Goal: Task Accomplishment & Management: Manage account settings

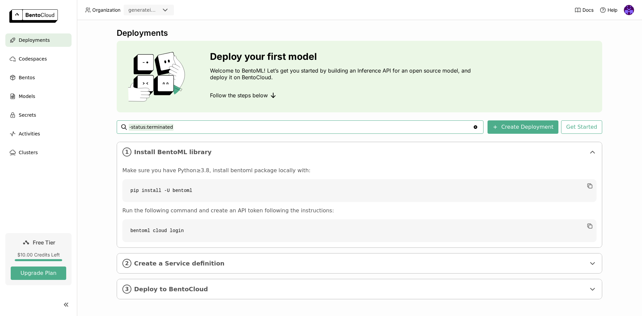
click at [631, 11] on img at bounding box center [629, 10] width 10 height 10
click at [623, 42] on span "API Tokens" at bounding box center [620, 44] width 24 height 6
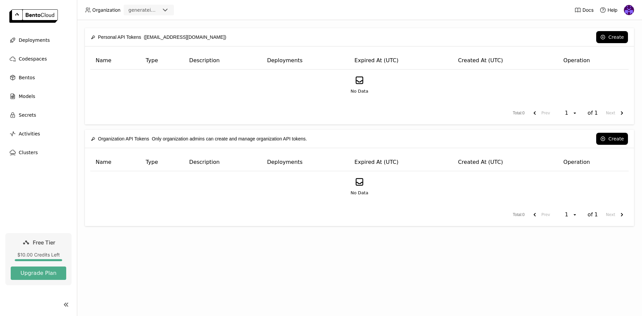
click at [238, 264] on div "Personal API Tokens ([EMAIL_ADDRESS][DOMAIN_NAME]) Create Name Type Description…" at bounding box center [359, 168] width 565 height 296
click at [616, 36] on button "Create" at bounding box center [612, 37] width 32 height 12
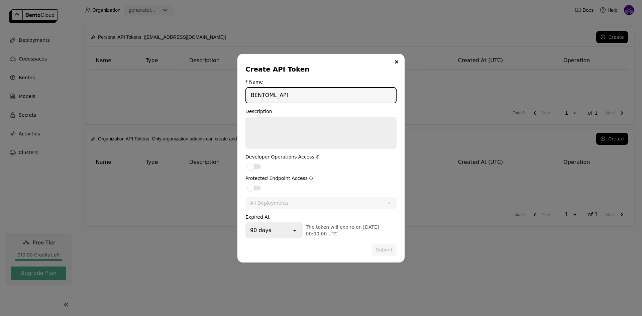
click at [299, 122] on textarea "dialog" at bounding box center [321, 132] width 150 height 31
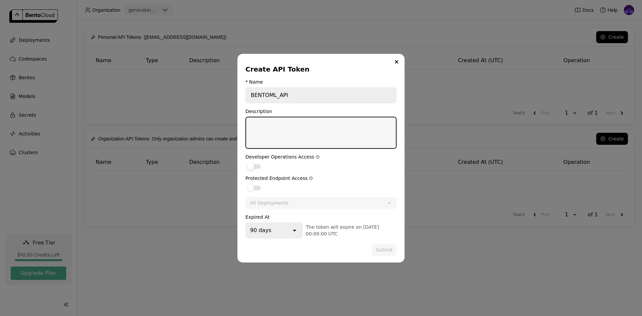
click at [256, 166] on div "dialog" at bounding box center [254, 166] width 13 height 5
click at [246, 162] on input "dialog" at bounding box center [246, 162] width 0 height 0
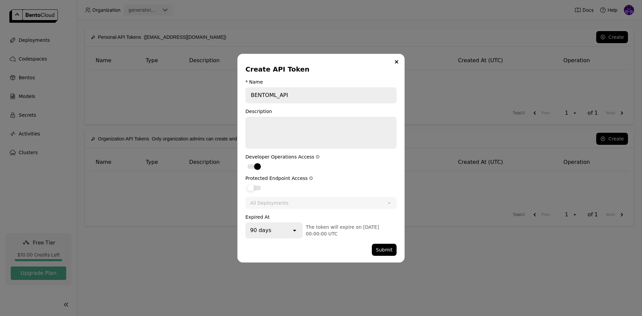
click at [258, 186] on div "dialog" at bounding box center [254, 188] width 13 height 5
click at [246, 184] on input "dialog" at bounding box center [246, 184] width 0 height 0
click at [268, 201] on div "All Deployments" at bounding box center [269, 203] width 38 height 7
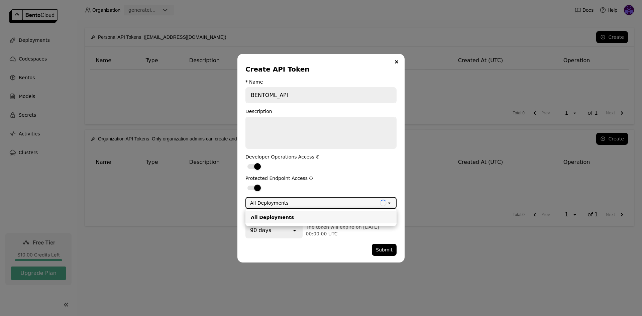
click at [281, 203] on div "All Deployments" at bounding box center [269, 203] width 38 height 7
click at [305, 261] on div "Create API Token * Name BENTOML_API Description Developer Operations Access Pro…" at bounding box center [321, 158] width 167 height 209
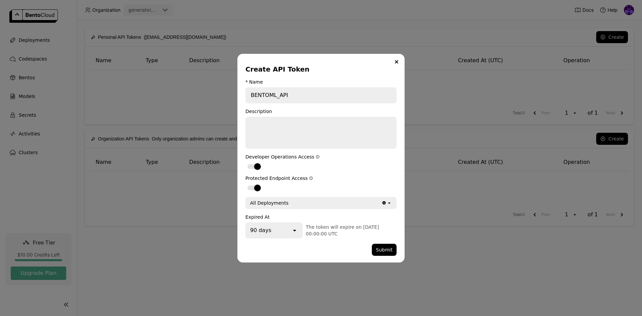
click at [274, 234] on div "90 days" at bounding box center [268, 230] width 45 height 15
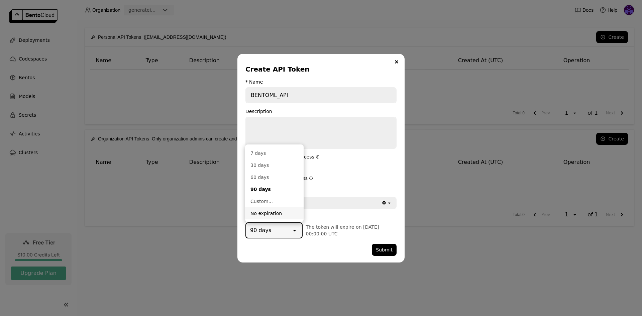
click at [277, 214] on div "No expiration" at bounding box center [275, 213] width 48 height 7
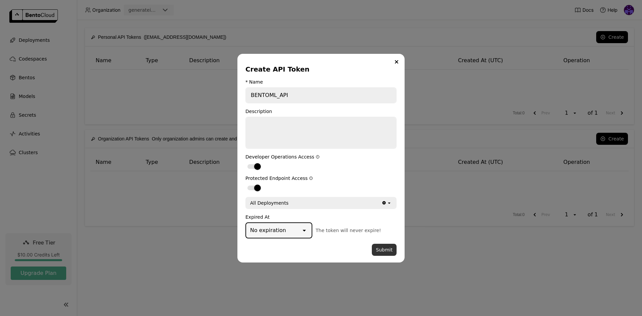
click at [386, 247] on button "Submit" at bounding box center [384, 250] width 25 height 12
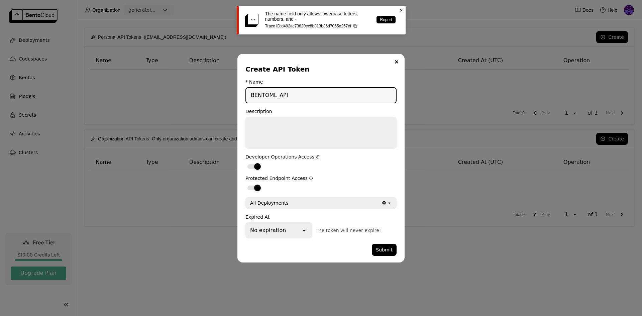
click at [290, 96] on input "BENTOML_API" at bounding box center [321, 95] width 150 height 15
type input "API"
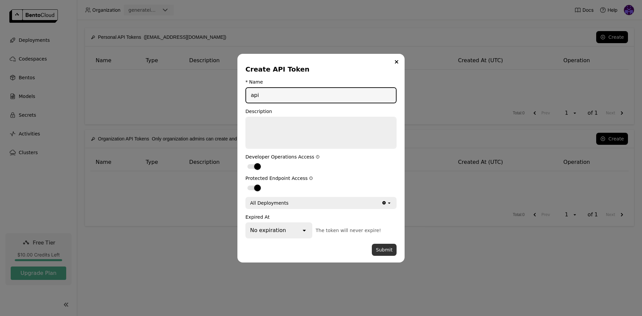
type input "api"
click at [383, 248] on button "Submit" at bounding box center [384, 250] width 25 height 12
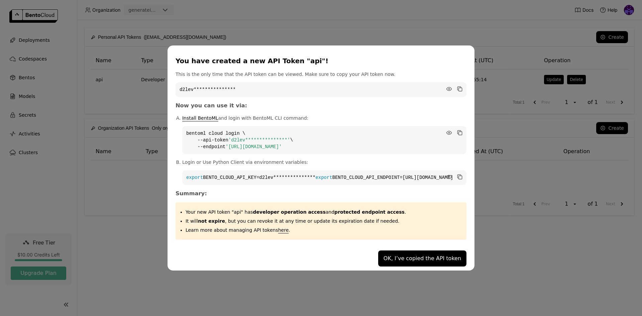
click at [407, 82] on code "**********" at bounding box center [321, 89] width 291 height 15
click at [446, 86] on icon "dialog" at bounding box center [449, 89] width 7 height 7
click at [457, 86] on icon "dialog" at bounding box center [460, 89] width 7 height 7
click at [447, 131] on icon "dialog" at bounding box center [449, 132] width 5 height 3
click at [457, 86] on icon "dialog" at bounding box center [460, 89] width 7 height 7
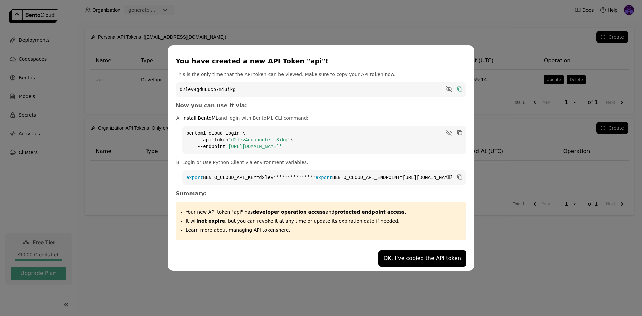
drag, startPoint x: 309, startPoint y: 180, endPoint x: 414, endPoint y: 180, distance: 104.7
click at [414, 180] on code "**********" at bounding box center [324, 177] width 284 height 15
click at [459, 176] on icon "dialog" at bounding box center [460, 177] width 3 height 3
click at [392, 261] on button "OK, I’ve copied the API token" at bounding box center [422, 259] width 88 height 16
